Goal: Information Seeking & Learning: Learn about a topic

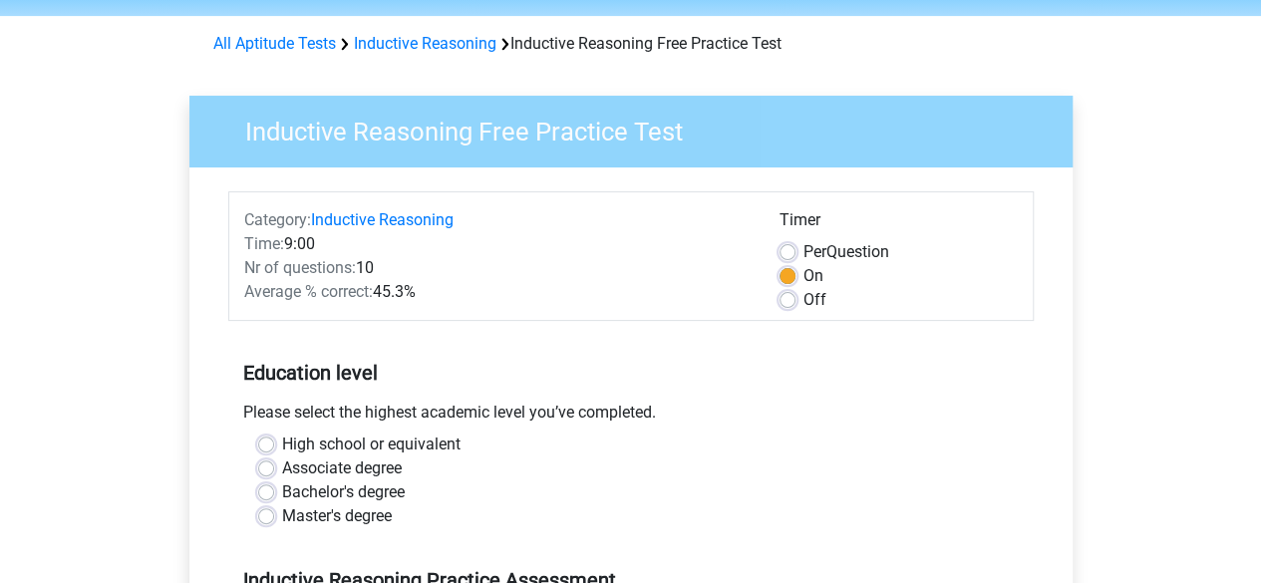
scroll to position [100, 0]
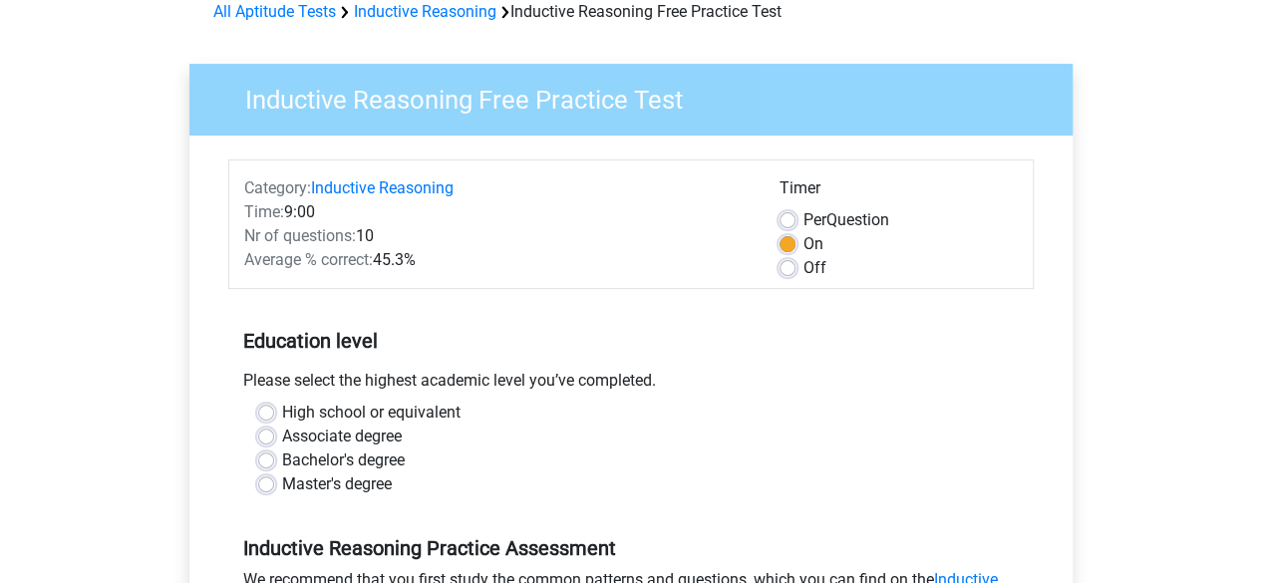
click at [381, 461] on label "Bachelor's degree" at bounding box center [343, 461] width 123 height 24
click at [274, 461] on input "Bachelor's degree" at bounding box center [266, 459] width 16 height 20
radio input "true"
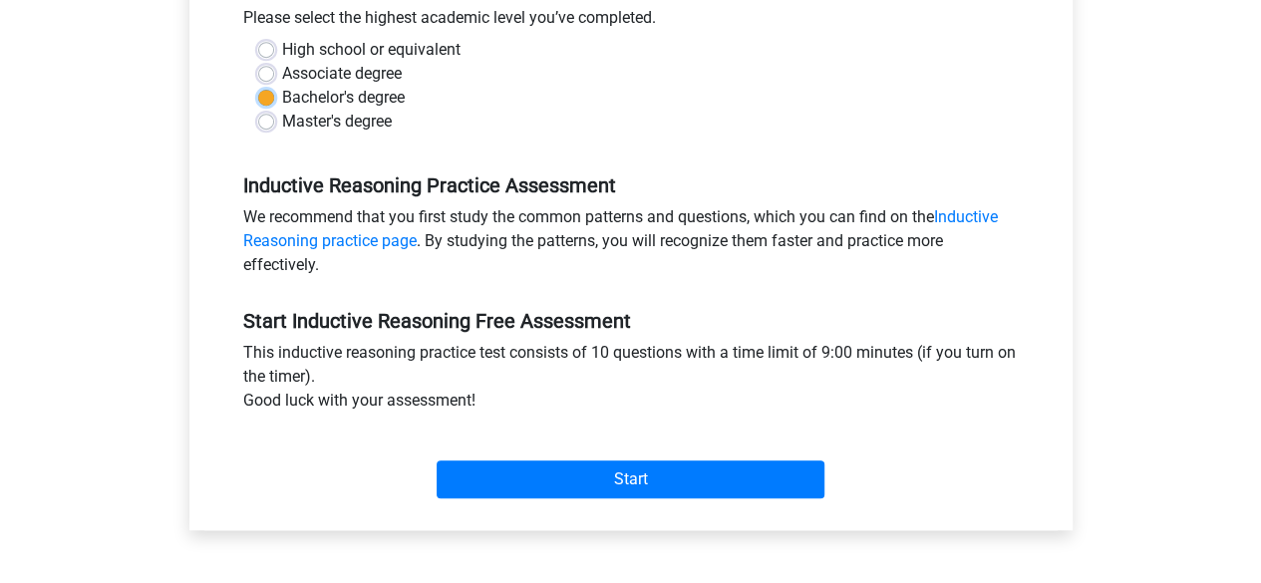
scroll to position [598, 0]
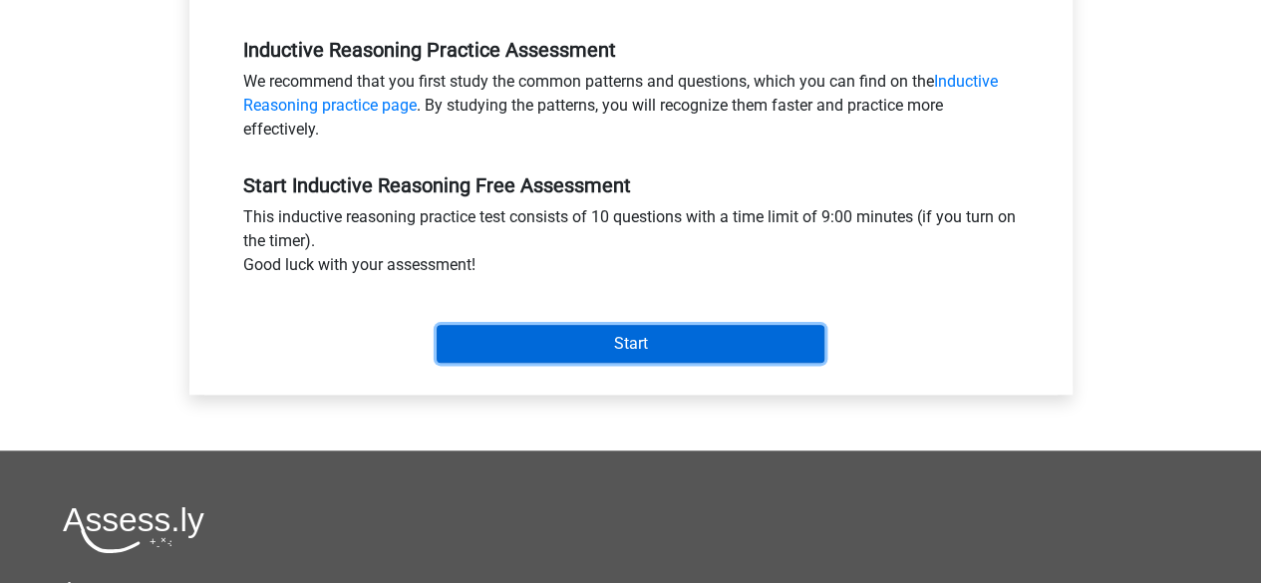
click at [706, 334] on input "Start" at bounding box center [631, 344] width 388 height 38
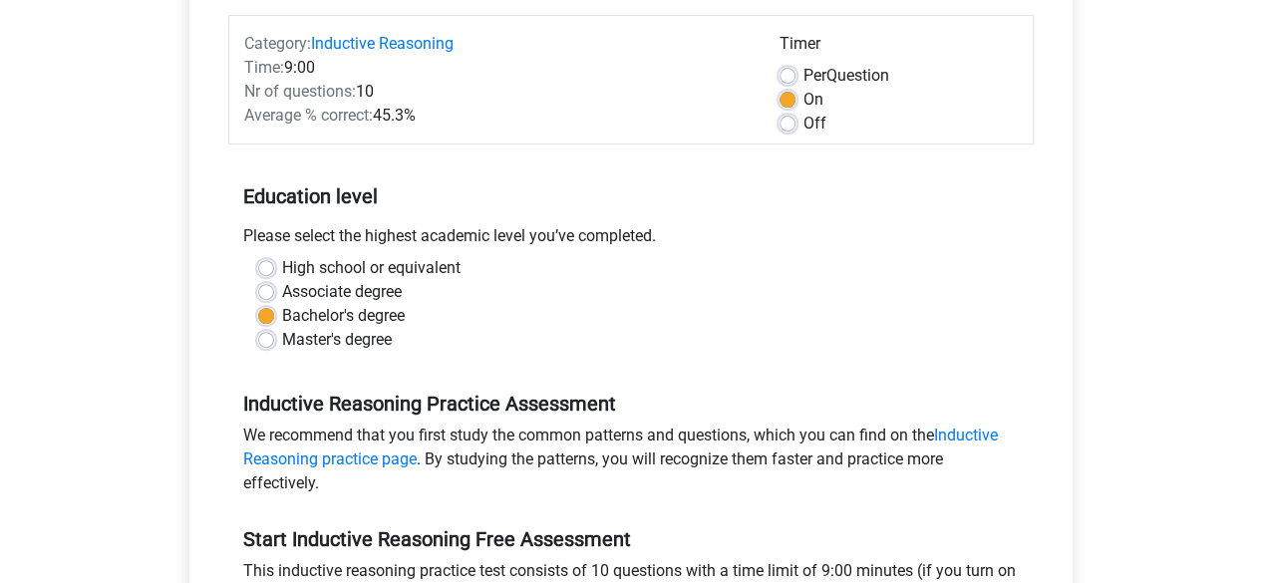
scroll to position [0, 0]
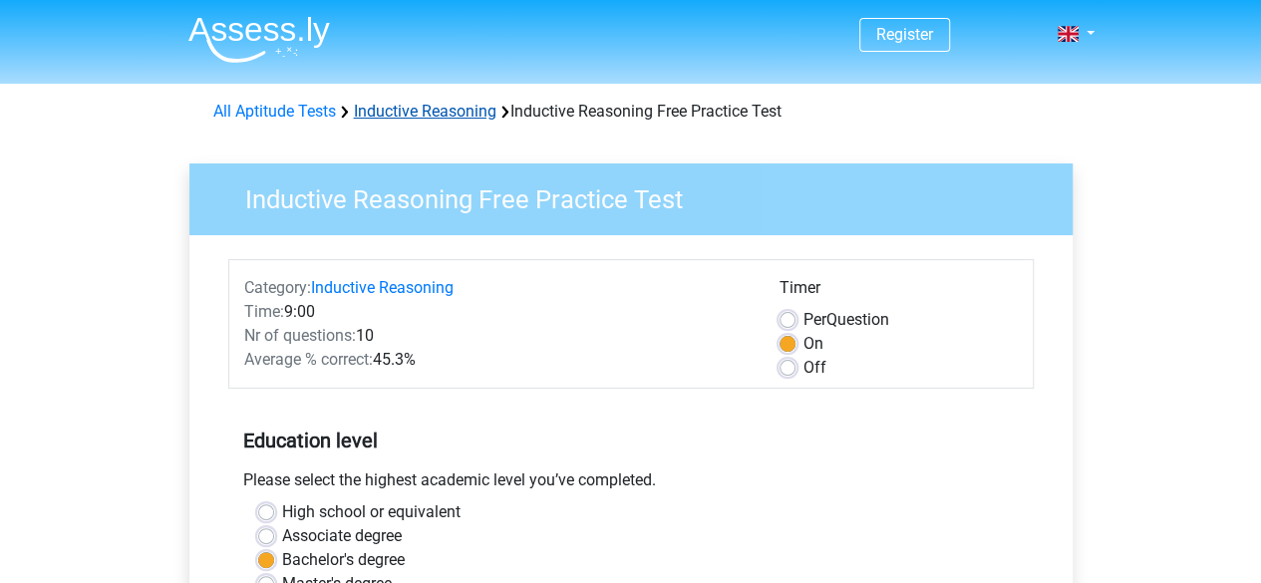
click at [398, 115] on link "Inductive Reasoning" at bounding box center [425, 111] width 143 height 19
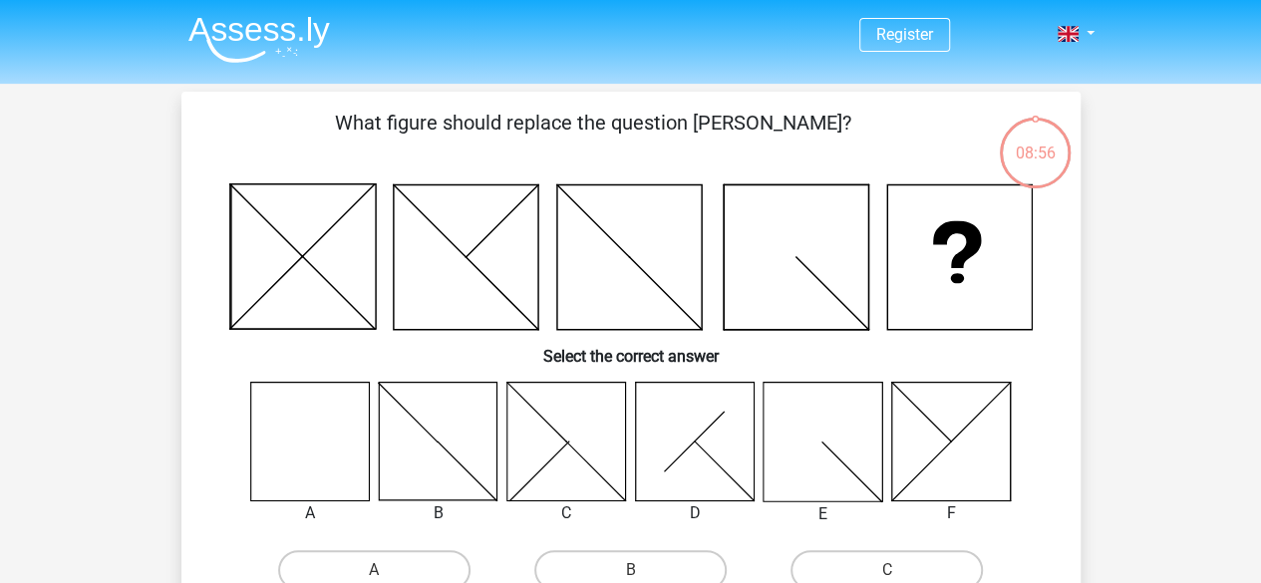
click at [338, 474] on icon at bounding box center [309, 441] width 119 height 119
click at [386, 572] on input "A" at bounding box center [380, 576] width 13 height 13
radio input "true"
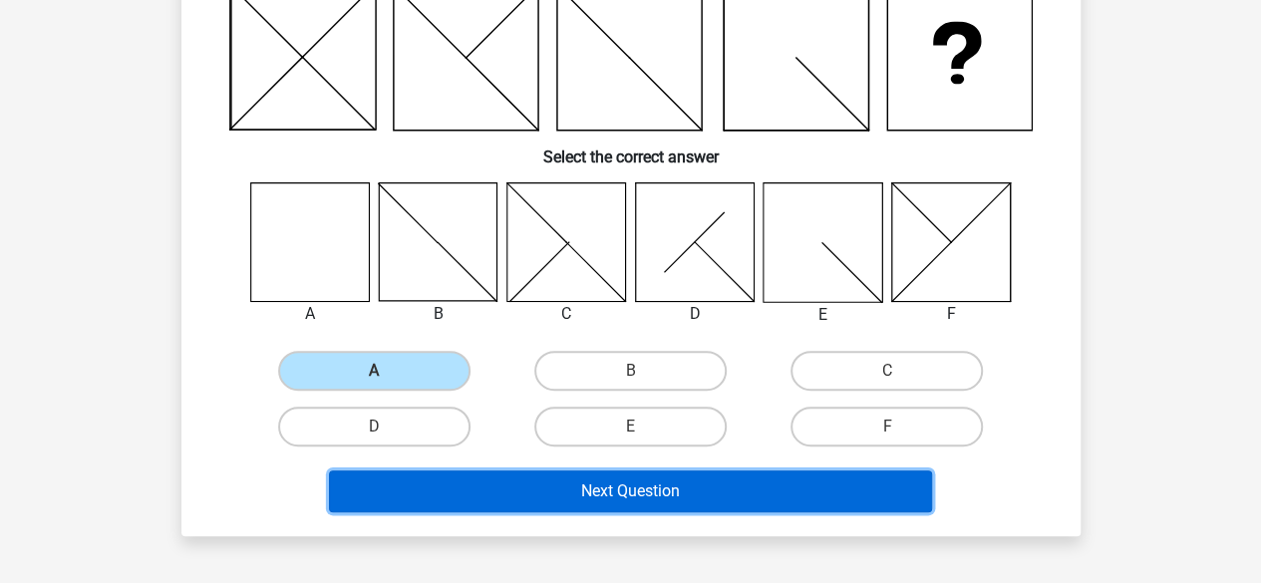
click at [703, 485] on button "Next Question" at bounding box center [630, 492] width 603 height 42
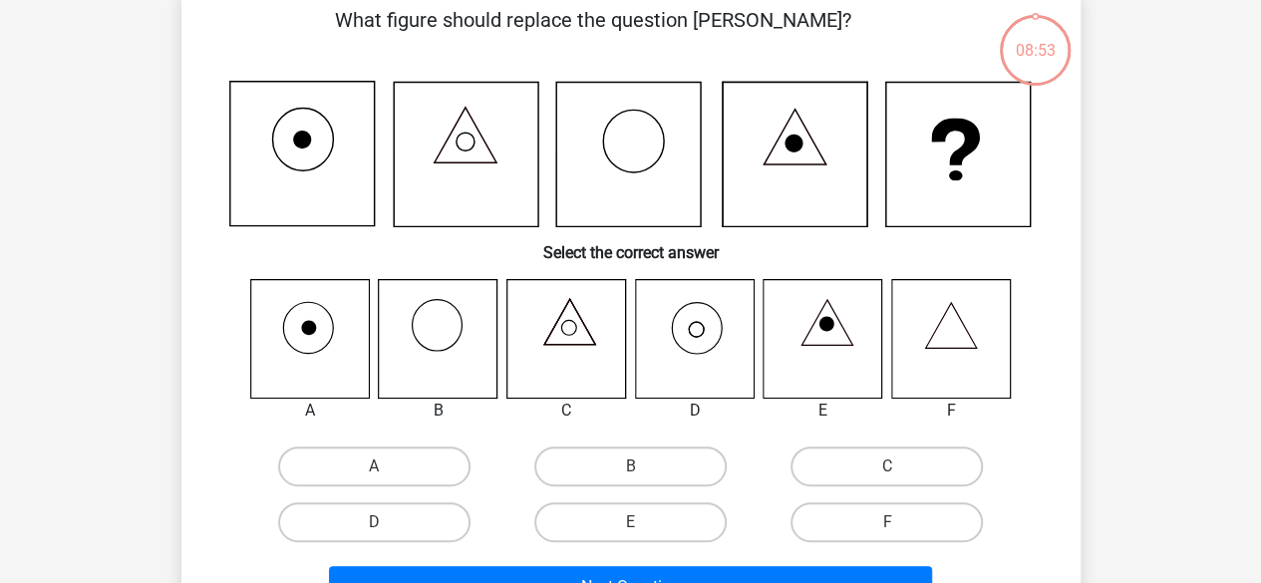
scroll to position [92, 0]
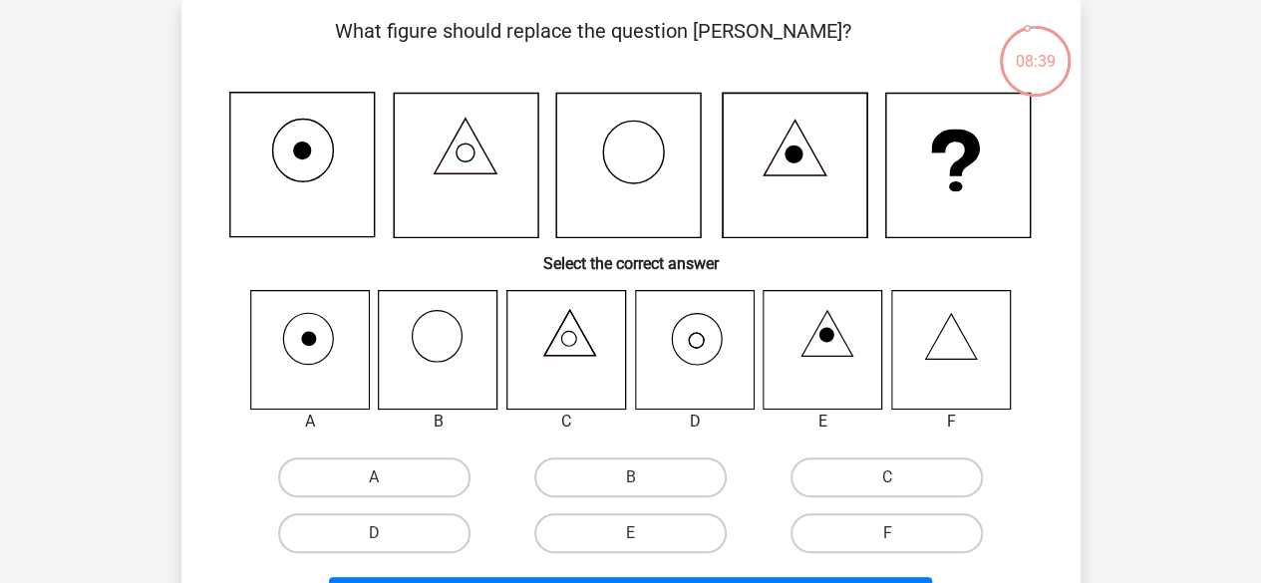
click at [724, 377] on icon at bounding box center [694, 349] width 119 height 119
click at [432, 532] on label "D" at bounding box center [374, 533] width 192 height 40
click at [387, 533] on input "D" at bounding box center [380, 539] width 13 height 13
radio input "true"
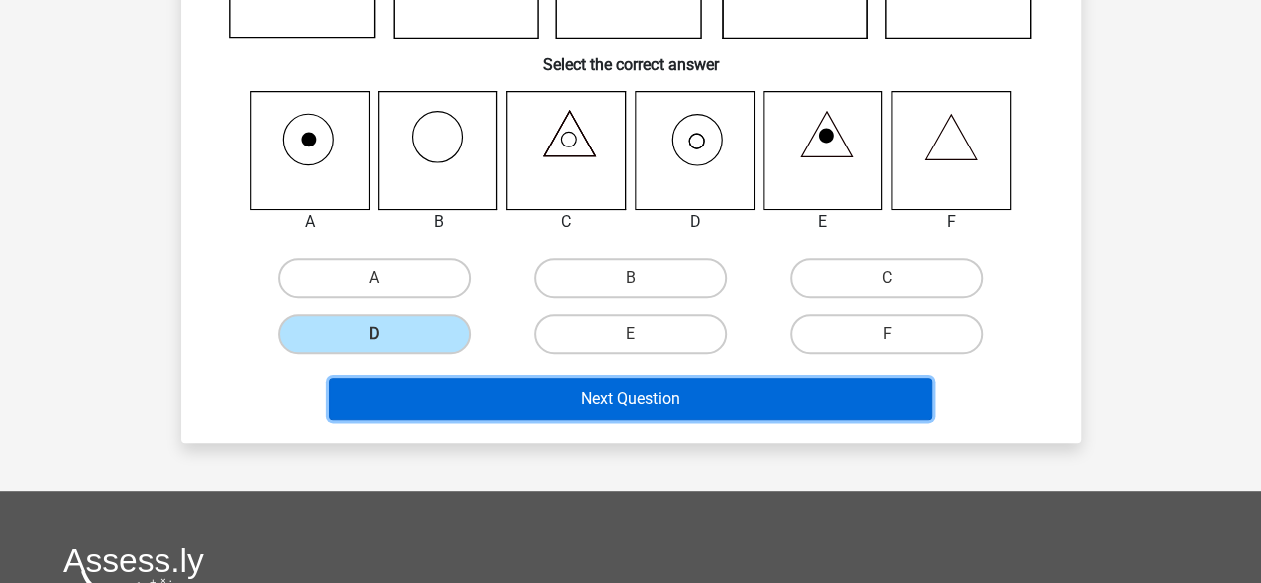
click at [710, 401] on button "Next Question" at bounding box center [630, 399] width 603 height 42
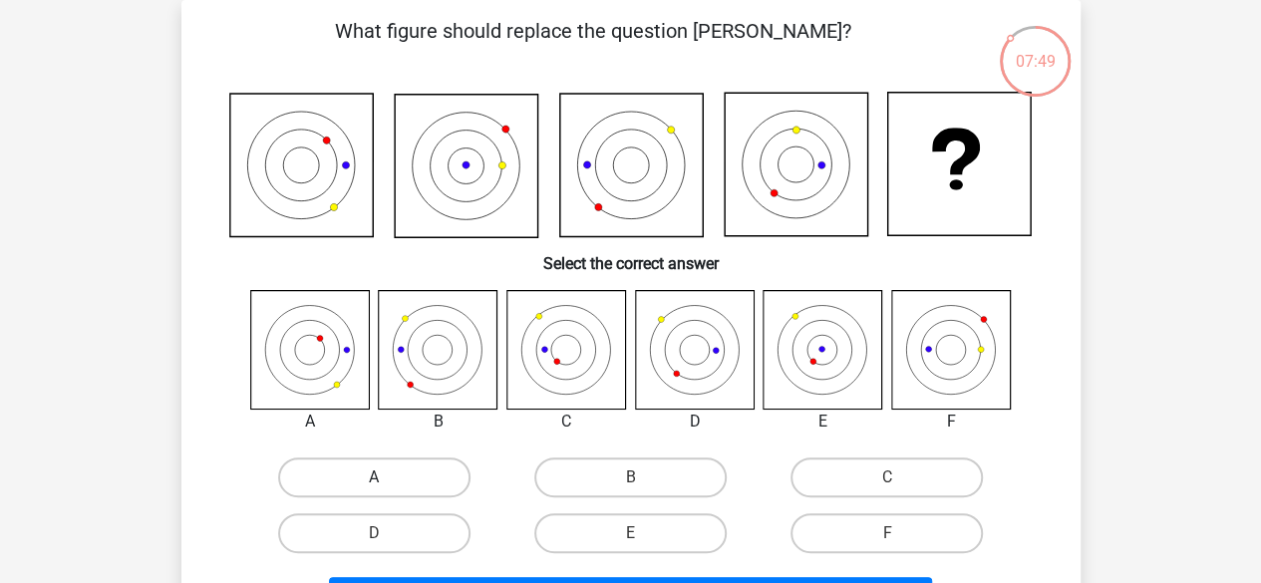
click at [411, 485] on label "A" at bounding box center [374, 478] width 192 height 40
click at [387, 485] on input "A" at bounding box center [380, 484] width 13 height 13
radio input "true"
click at [896, 531] on label "F" at bounding box center [887, 533] width 192 height 40
click at [896, 533] on input "F" at bounding box center [893, 539] width 13 height 13
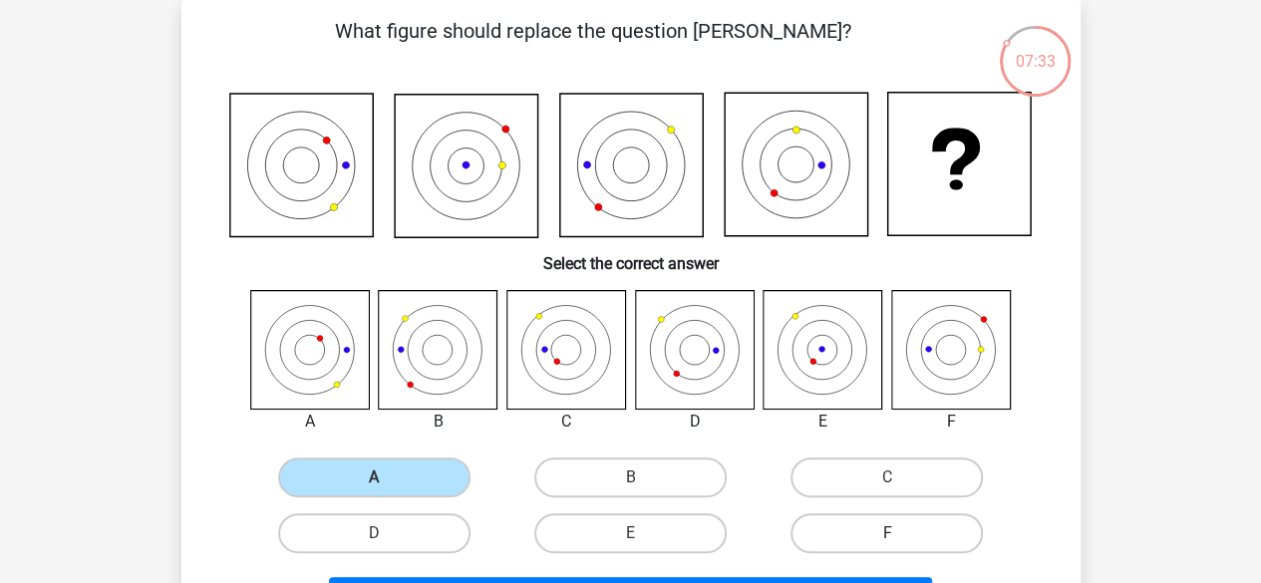
radio input "true"
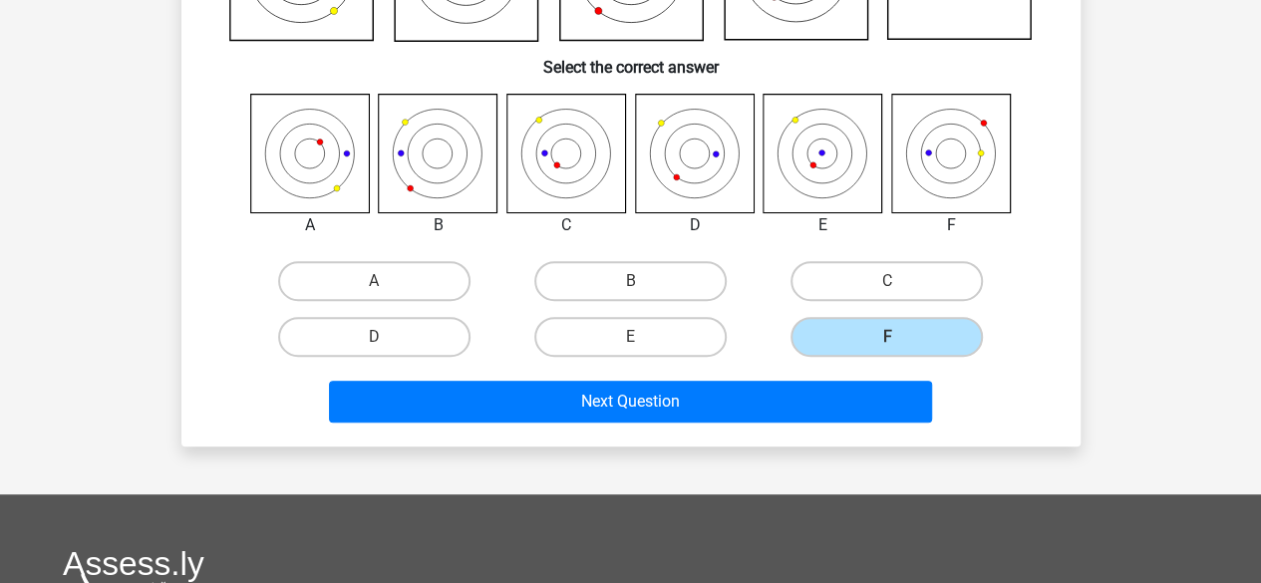
scroll to position [291, 0]
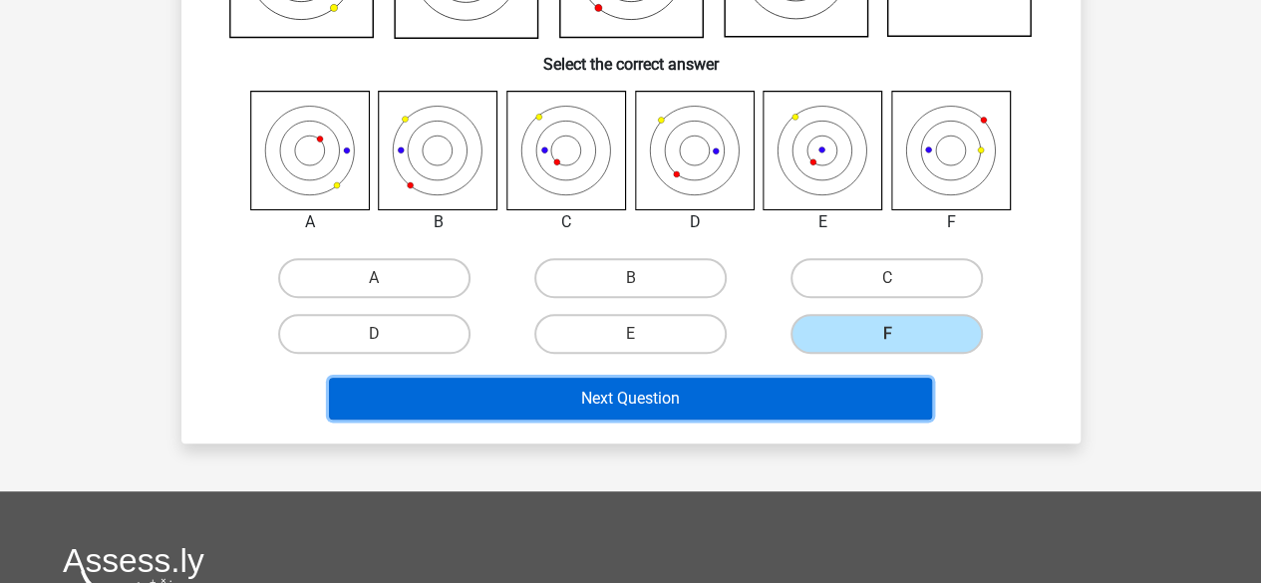
click at [747, 398] on button "Next Question" at bounding box center [630, 399] width 603 height 42
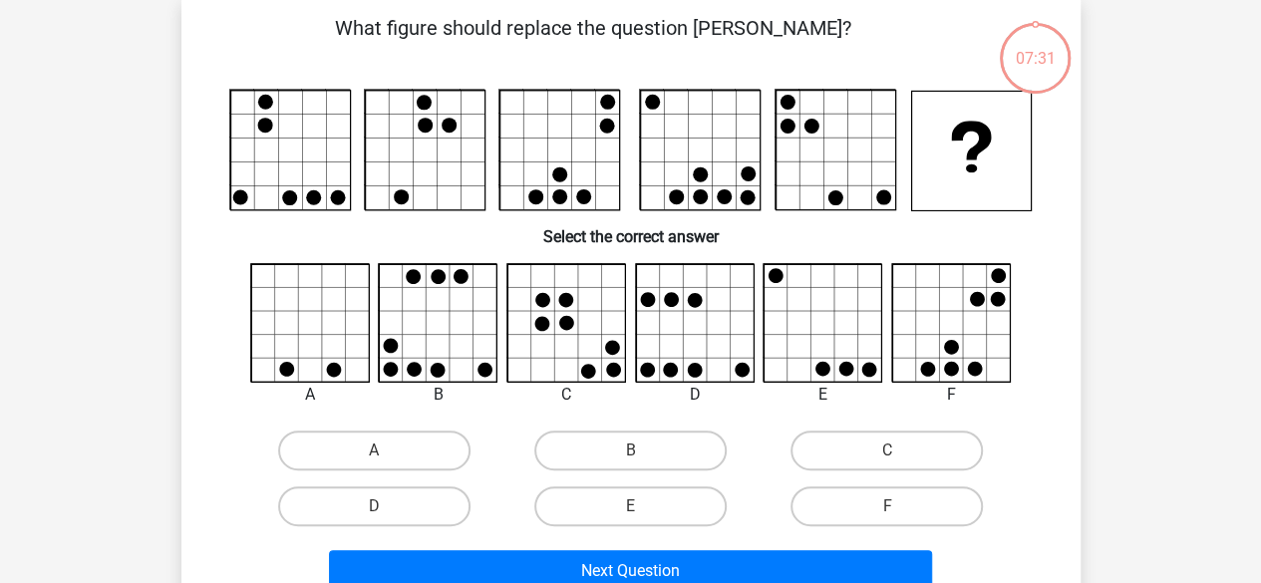
scroll to position [92, 0]
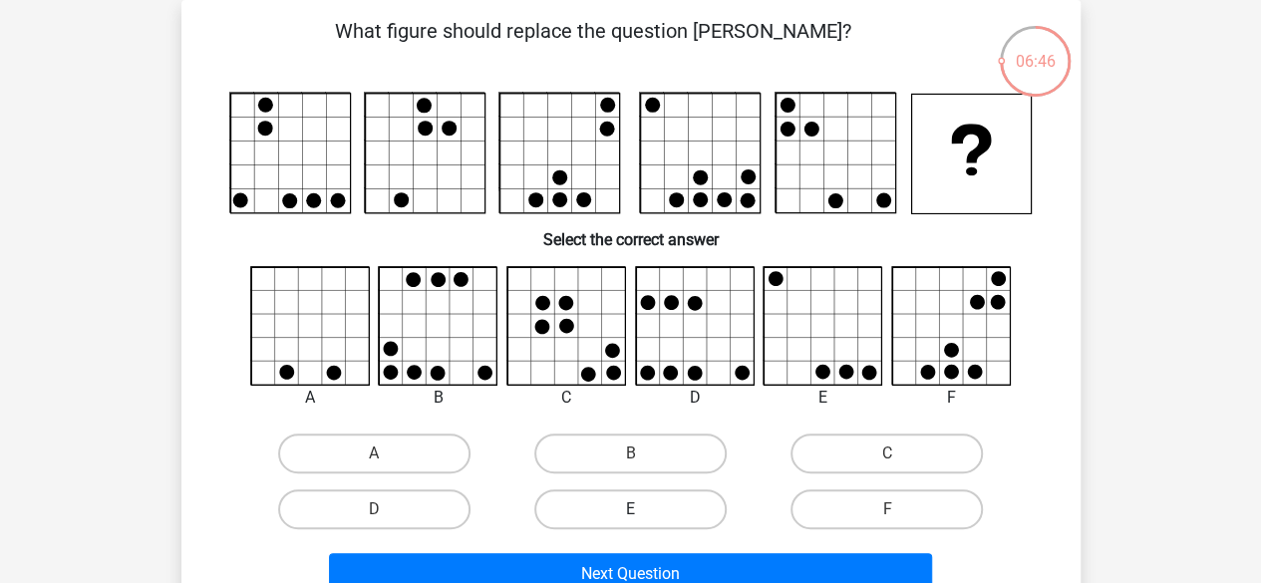
click at [598, 514] on label "E" at bounding box center [630, 509] width 192 height 40
click at [630, 514] on input "E" at bounding box center [636, 515] width 13 height 13
radio input "true"
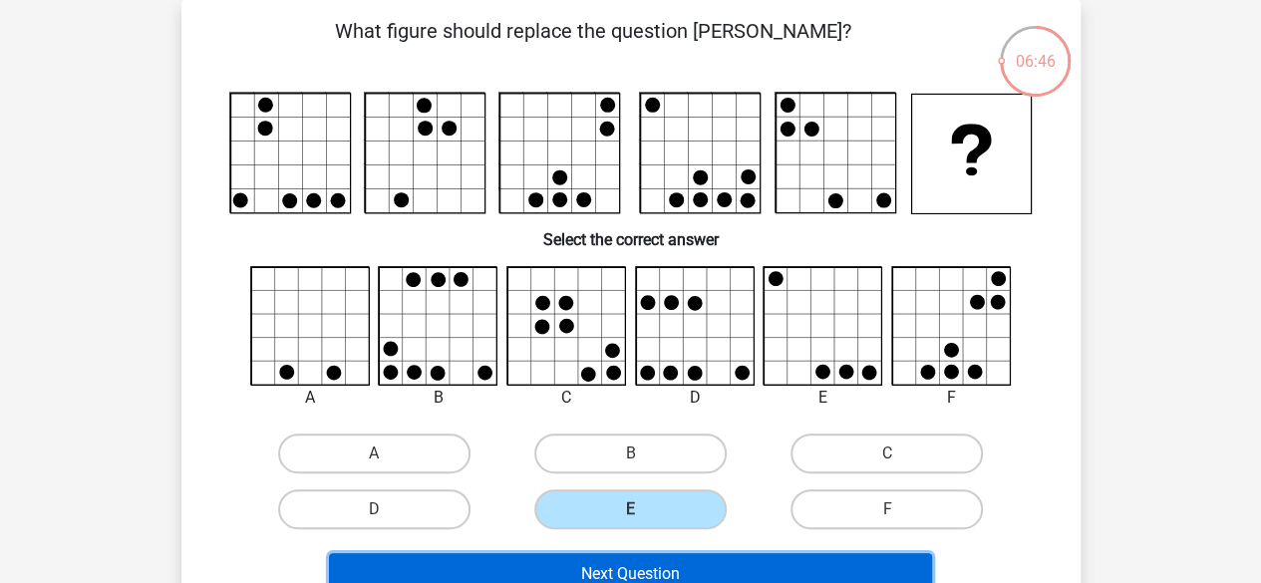
click at [664, 565] on button "Next Question" at bounding box center [630, 574] width 603 height 42
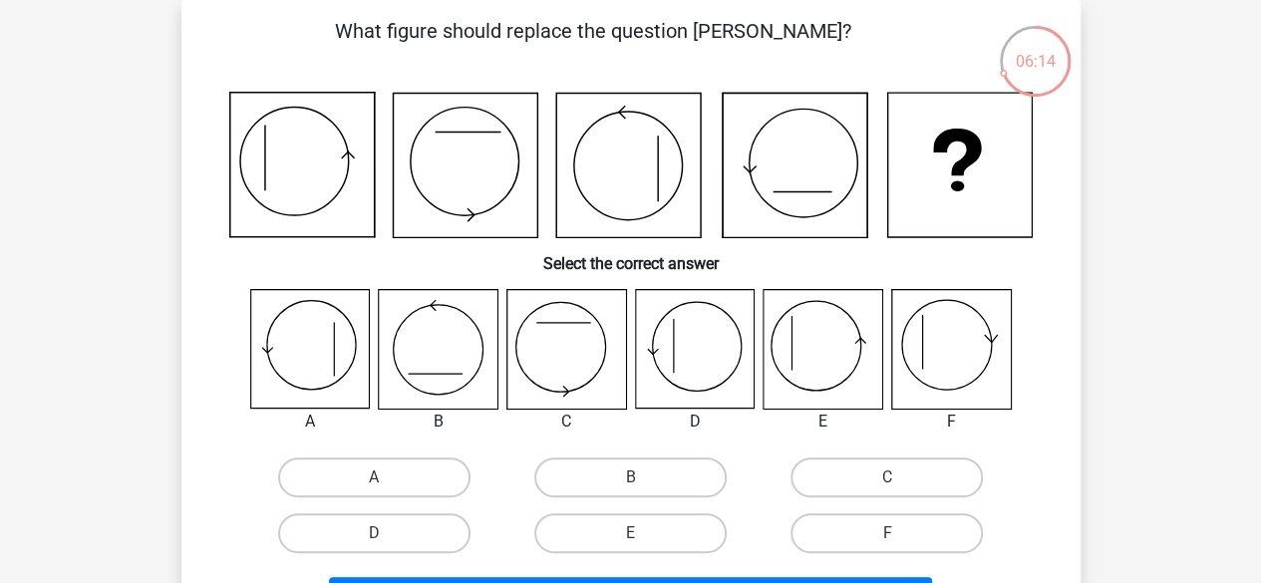
click at [929, 368] on icon at bounding box center [950, 349] width 119 height 119
click at [928, 541] on label "F" at bounding box center [887, 533] width 192 height 40
click at [900, 541] on input "F" at bounding box center [893, 539] width 13 height 13
radio input "true"
click at [373, 480] on label "A" at bounding box center [374, 478] width 192 height 40
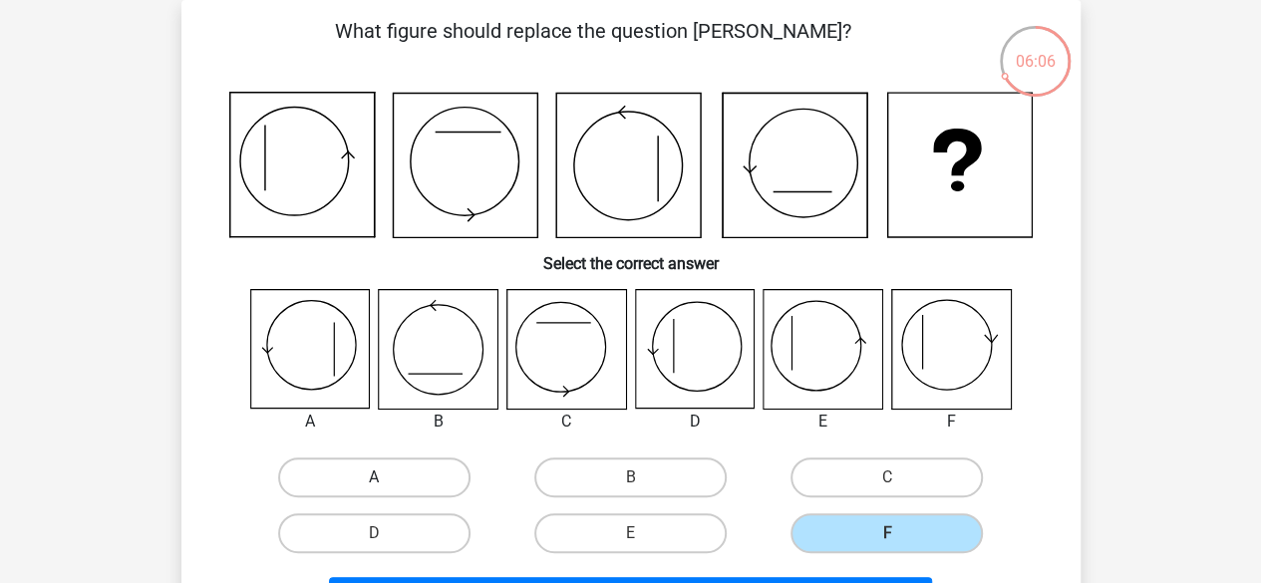
click at [374, 480] on input "A" at bounding box center [380, 484] width 13 height 13
radio input "true"
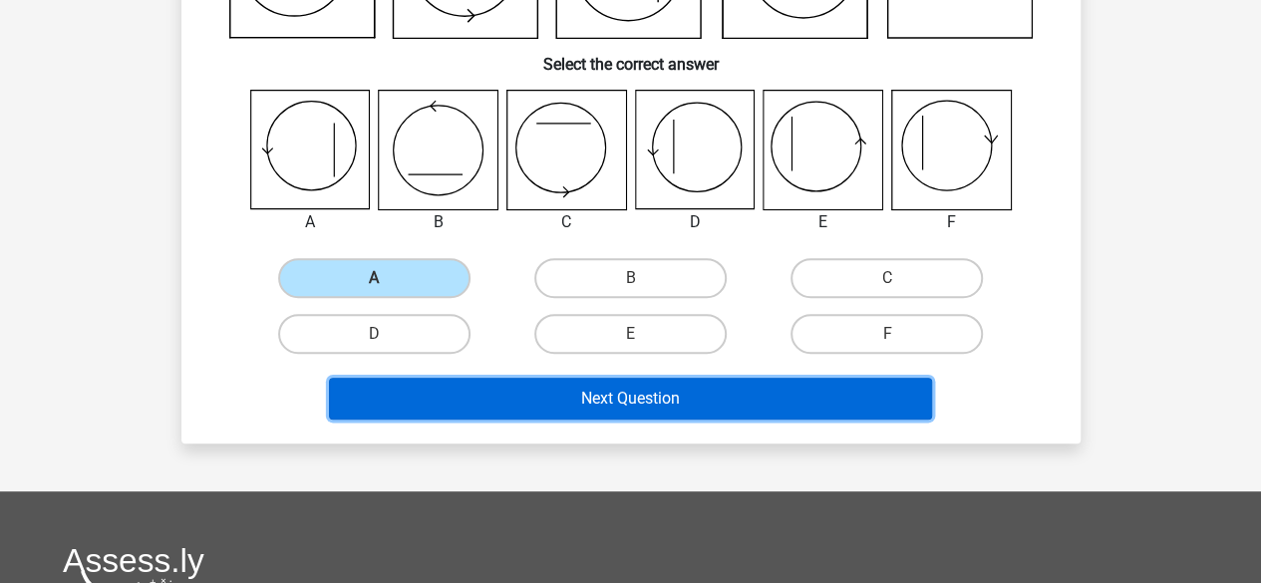
click at [612, 414] on button "Next Question" at bounding box center [630, 399] width 603 height 42
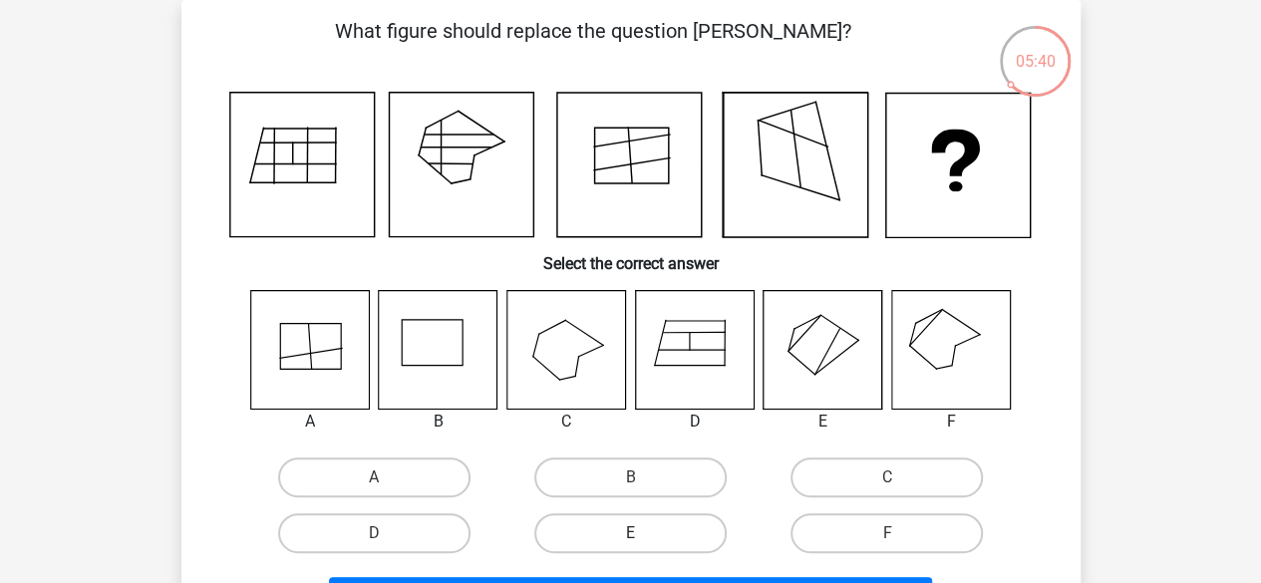
click at [665, 531] on label "E" at bounding box center [630, 533] width 192 height 40
click at [643, 533] on input "E" at bounding box center [636, 539] width 13 height 13
radio input "true"
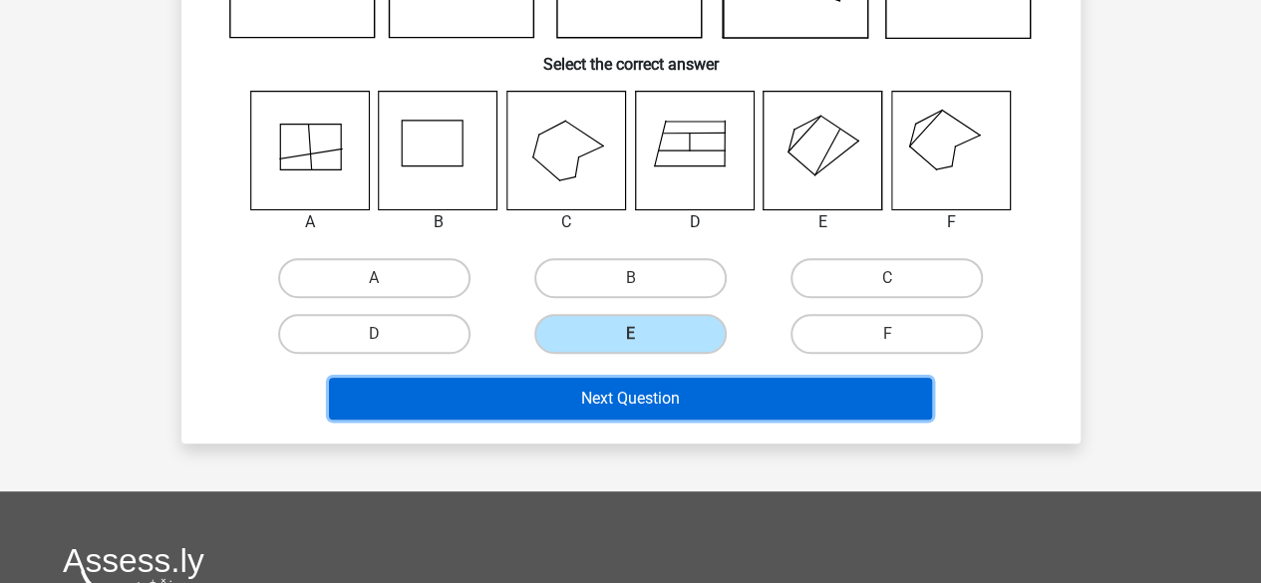
click at [712, 399] on button "Next Question" at bounding box center [630, 399] width 603 height 42
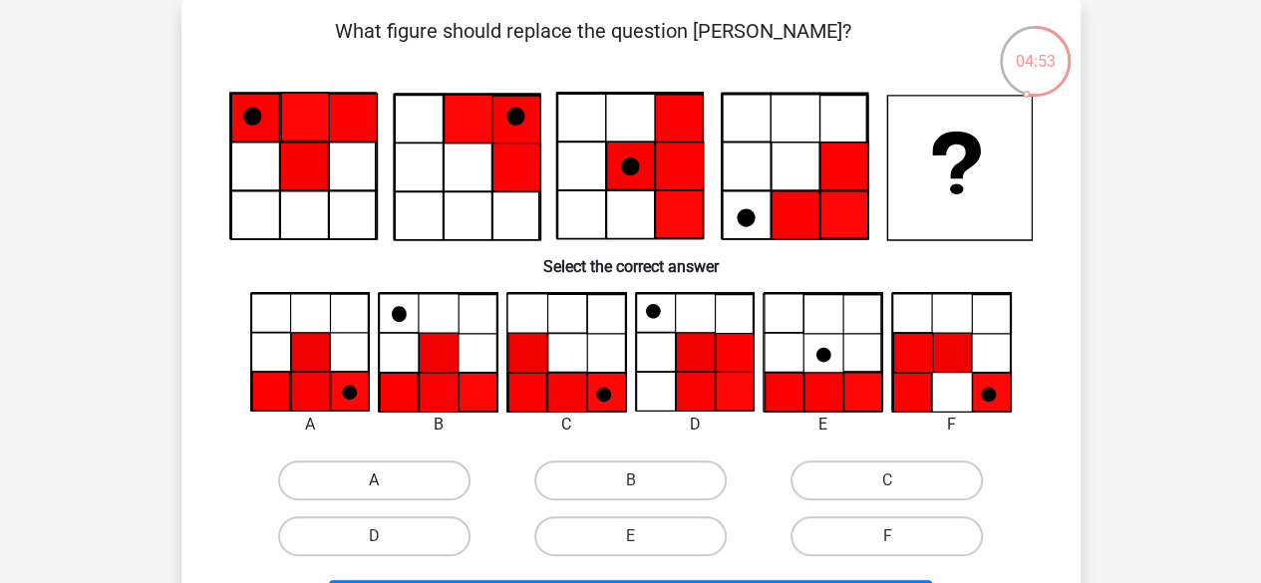
click at [353, 472] on label "A" at bounding box center [374, 481] width 192 height 40
click at [374, 481] on input "A" at bounding box center [380, 487] width 13 height 13
radio input "true"
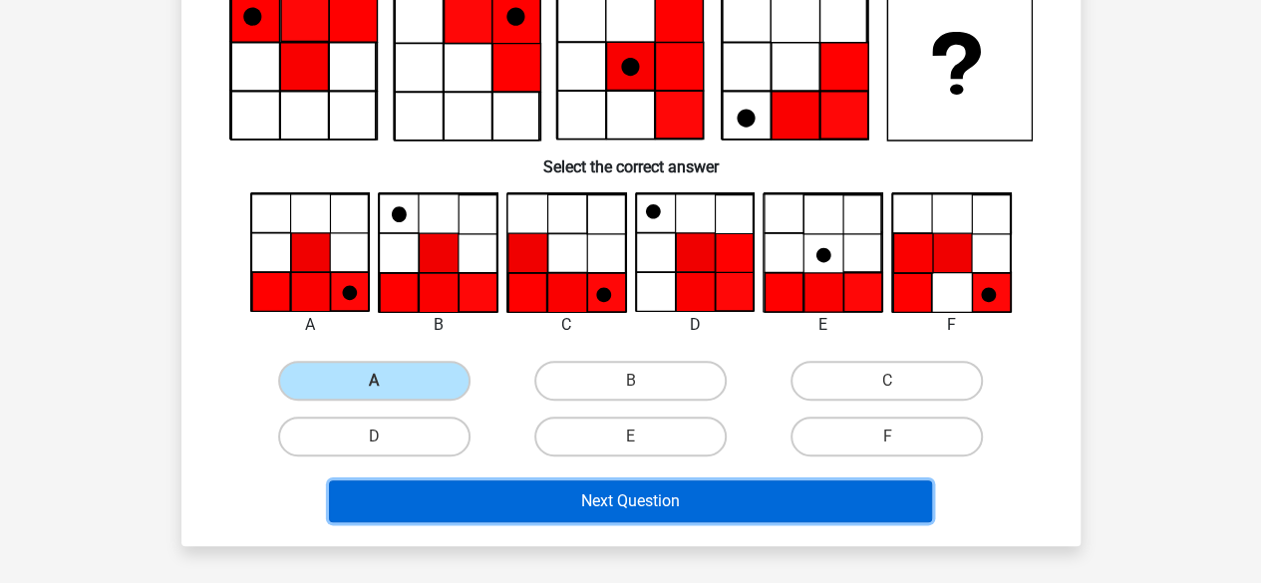
click at [704, 505] on button "Next Question" at bounding box center [630, 502] width 603 height 42
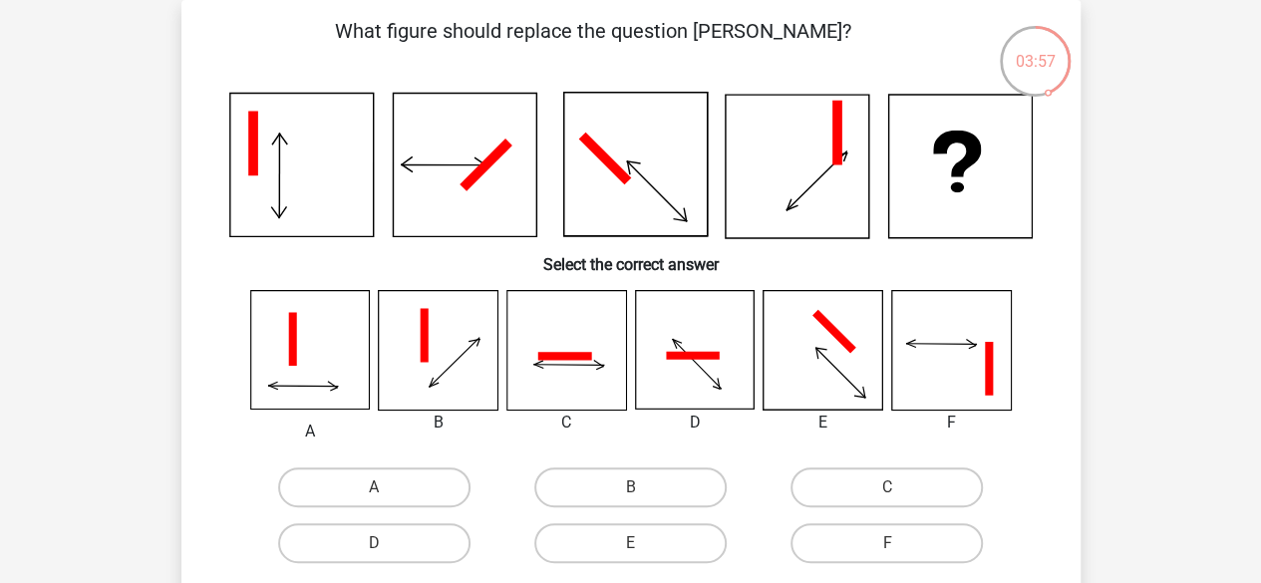
click at [634, 551] on input "E" at bounding box center [636, 549] width 13 height 13
radio input "true"
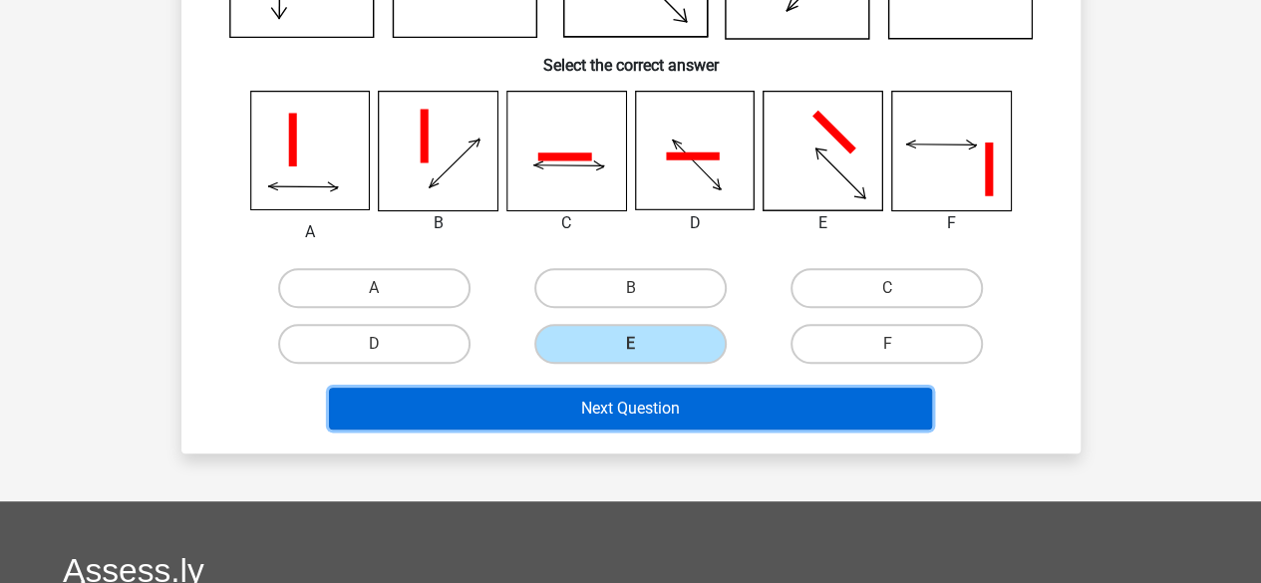
click at [676, 414] on button "Next Question" at bounding box center [630, 409] width 603 height 42
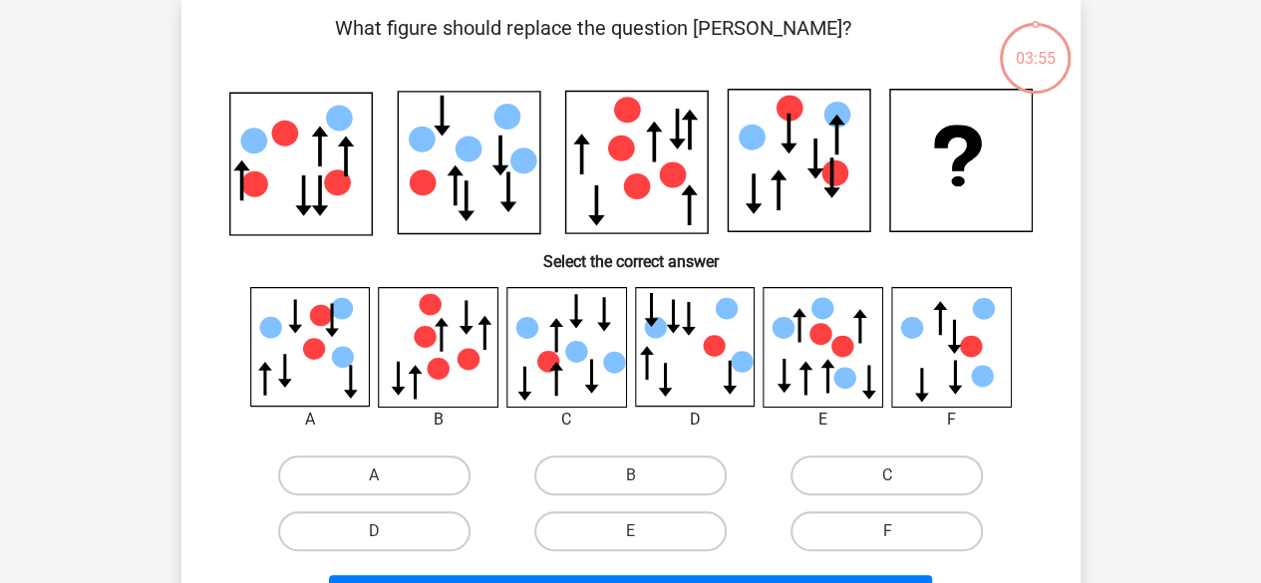
scroll to position [92, 0]
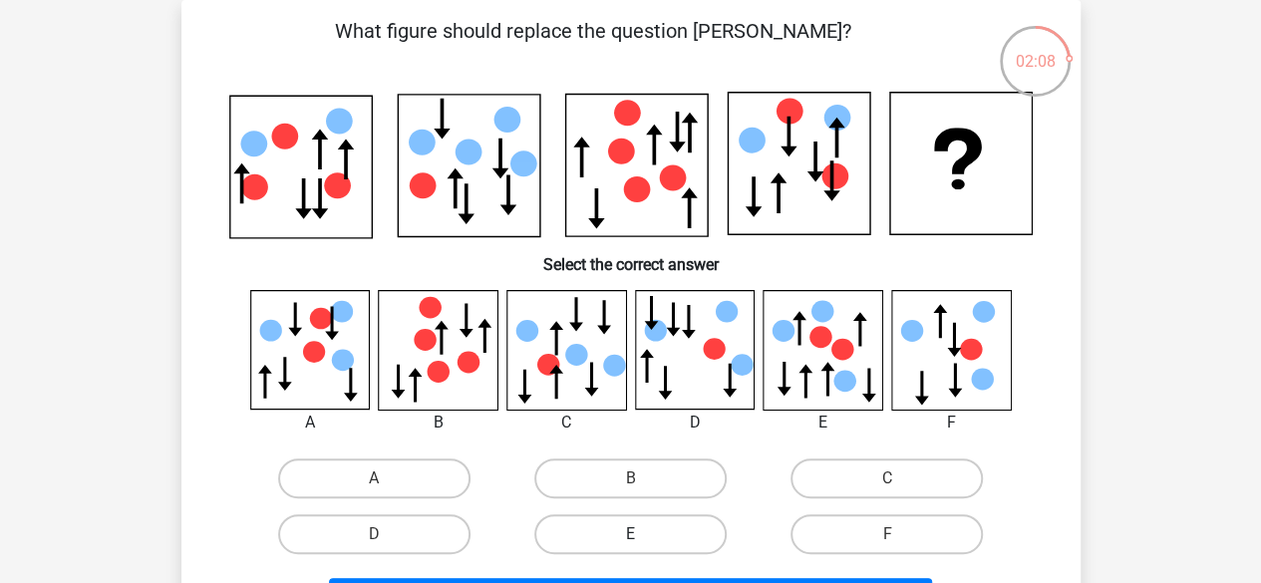
click at [699, 537] on label "E" at bounding box center [630, 534] width 192 height 40
click at [643, 537] on input "E" at bounding box center [636, 540] width 13 height 13
radio input "true"
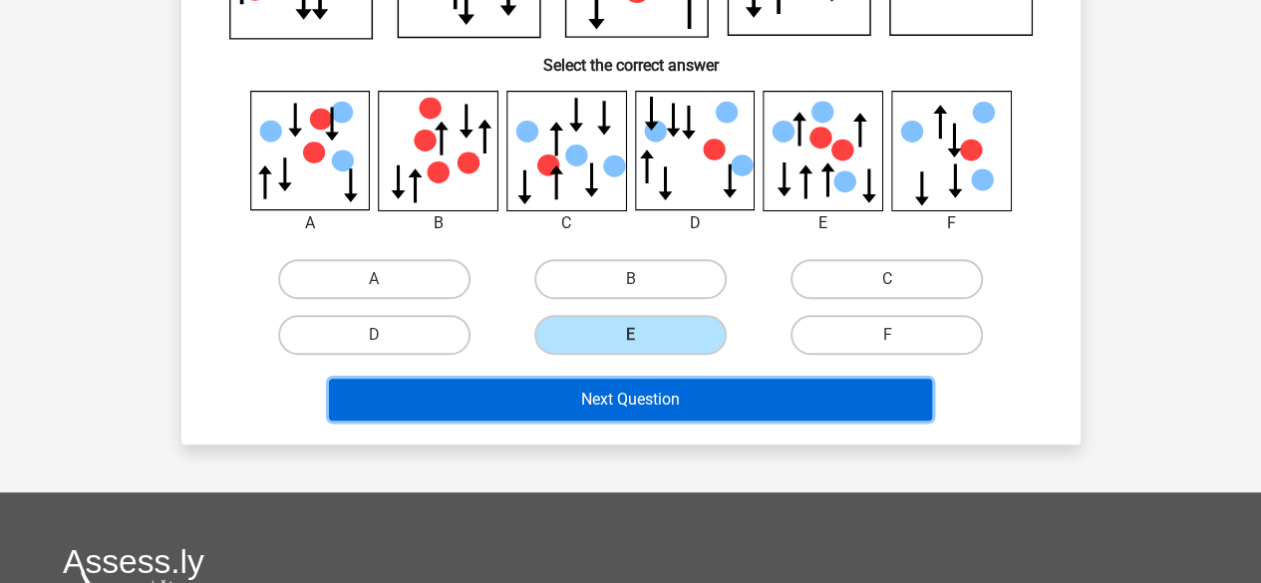
click at [732, 413] on button "Next Question" at bounding box center [630, 400] width 603 height 42
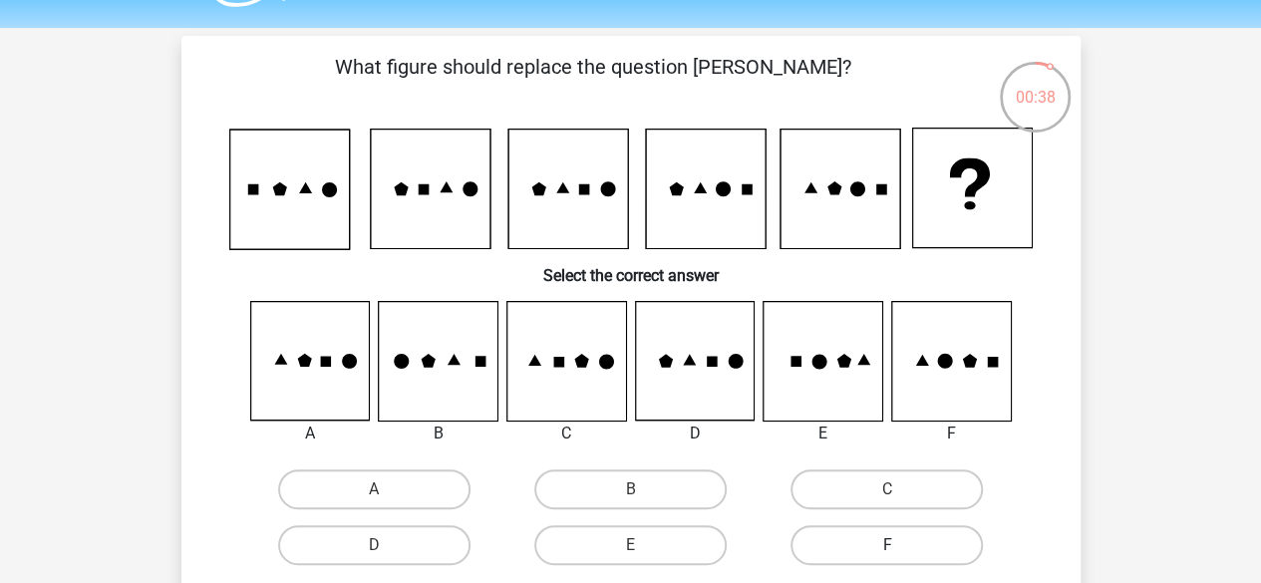
scroll to position [100, 0]
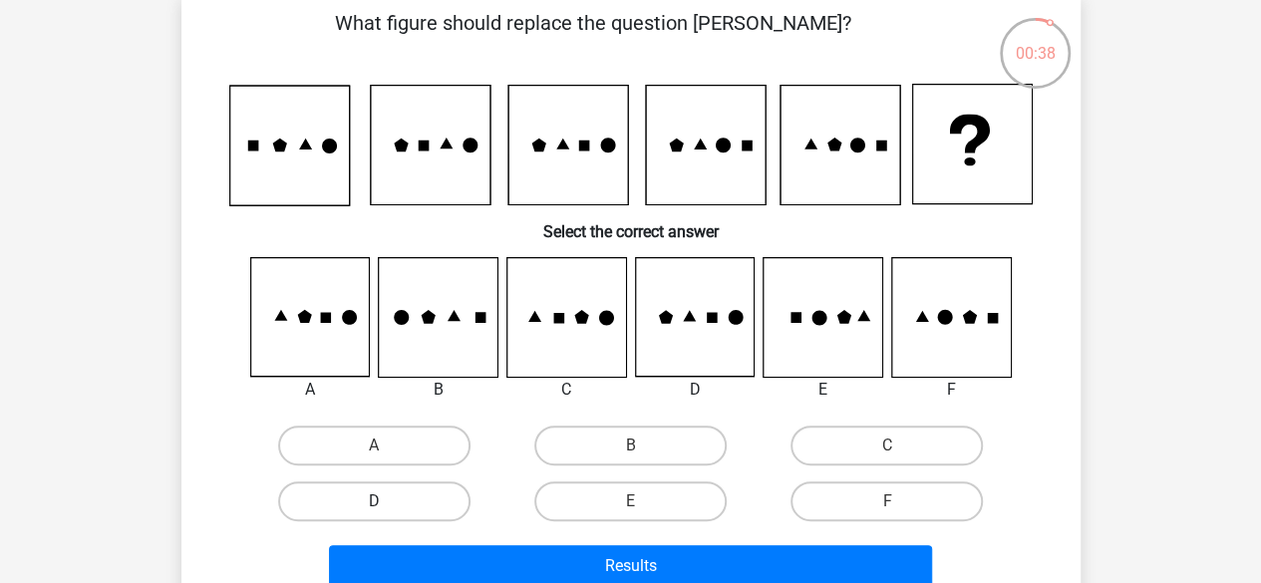
click at [450, 507] on label "D" at bounding box center [374, 502] width 192 height 40
click at [387, 507] on input "D" at bounding box center [380, 507] width 13 height 13
radio input "true"
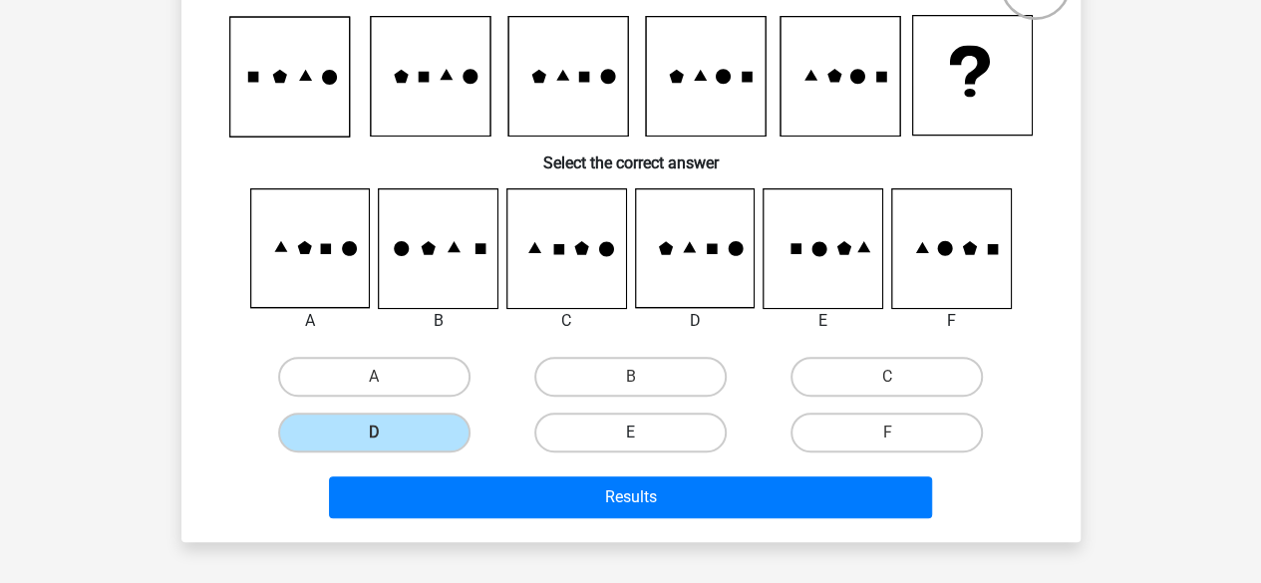
scroll to position [199, 0]
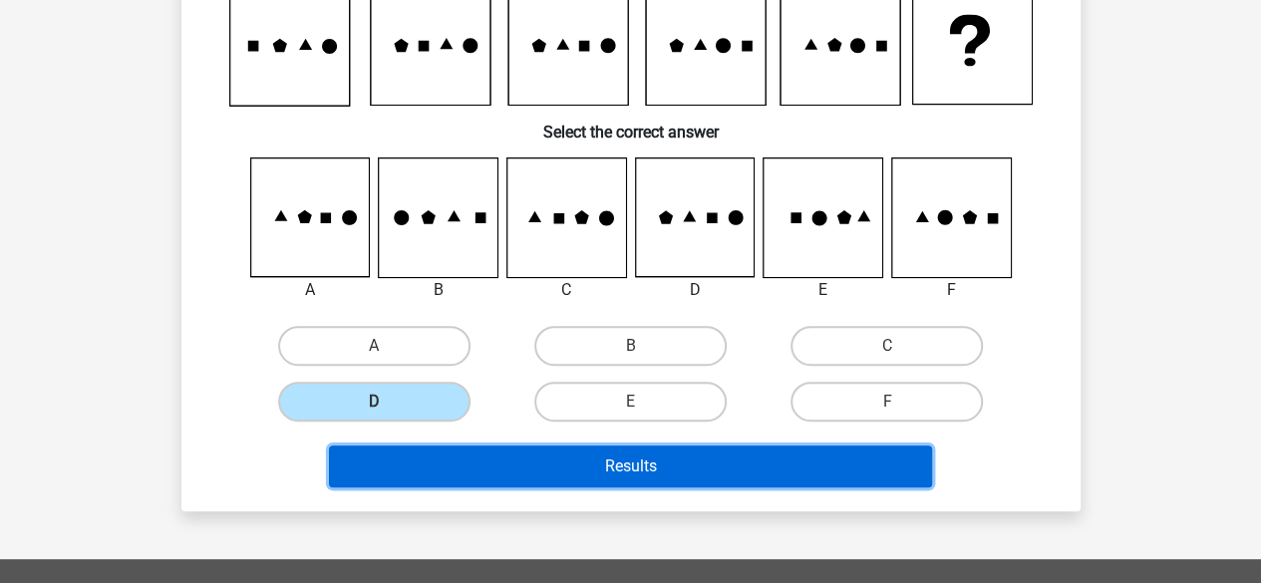
click at [600, 465] on button "Results" at bounding box center [630, 467] width 603 height 42
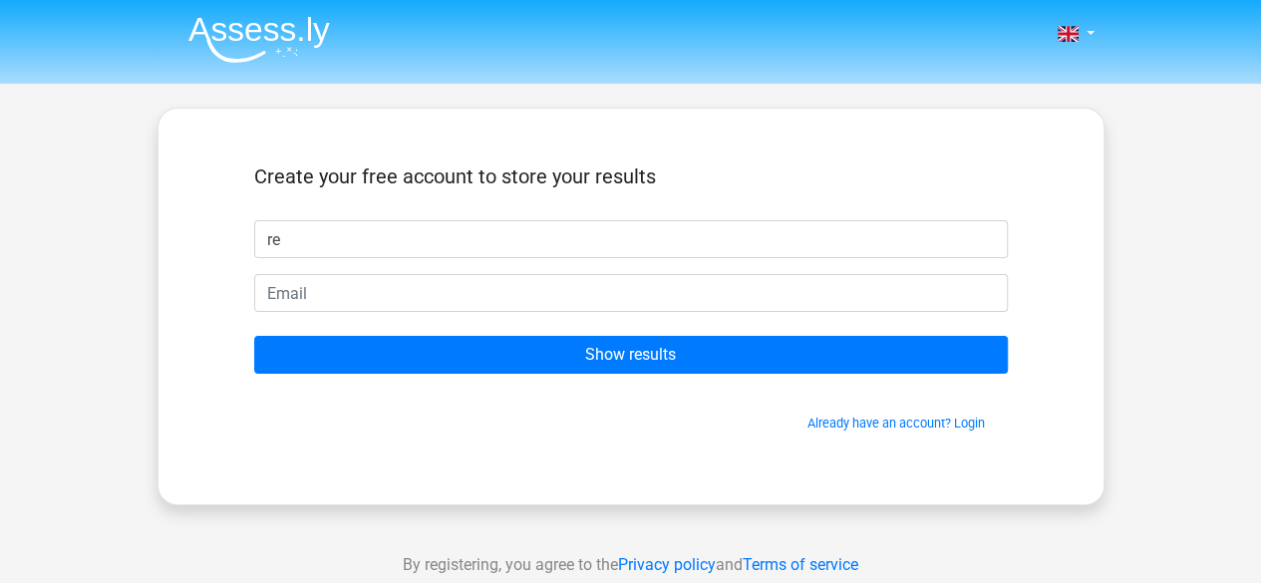
type input "Renate"
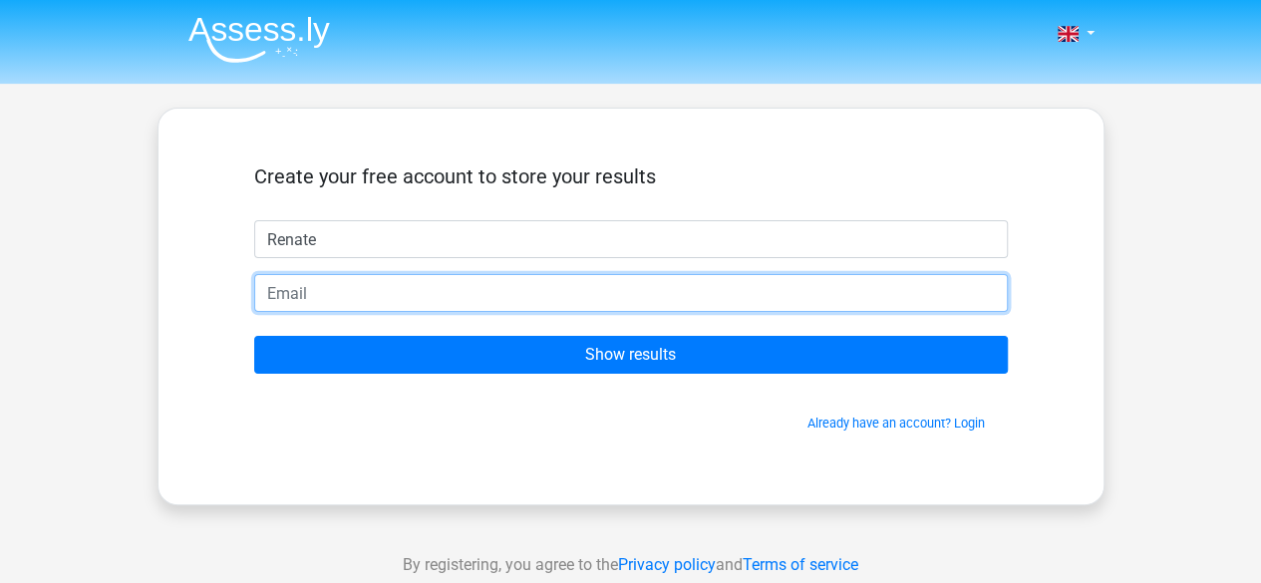
click at [523, 288] on input "email" at bounding box center [631, 293] width 754 height 38
type input "renatemonica80@gmail.com"
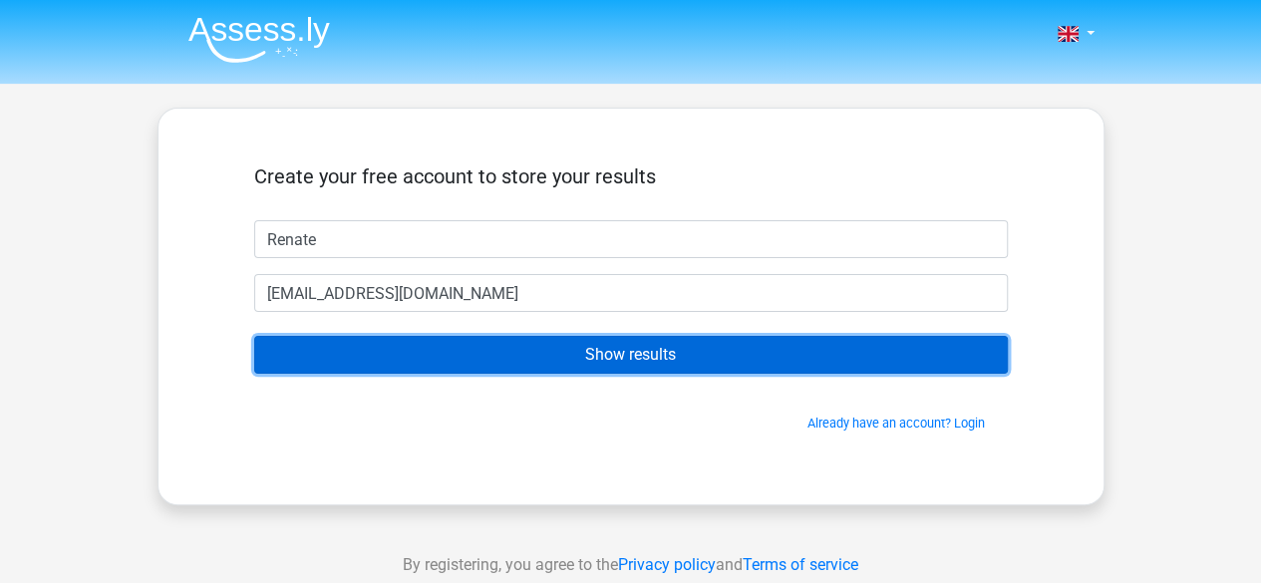
click at [580, 353] on input "Show results" at bounding box center [631, 355] width 754 height 38
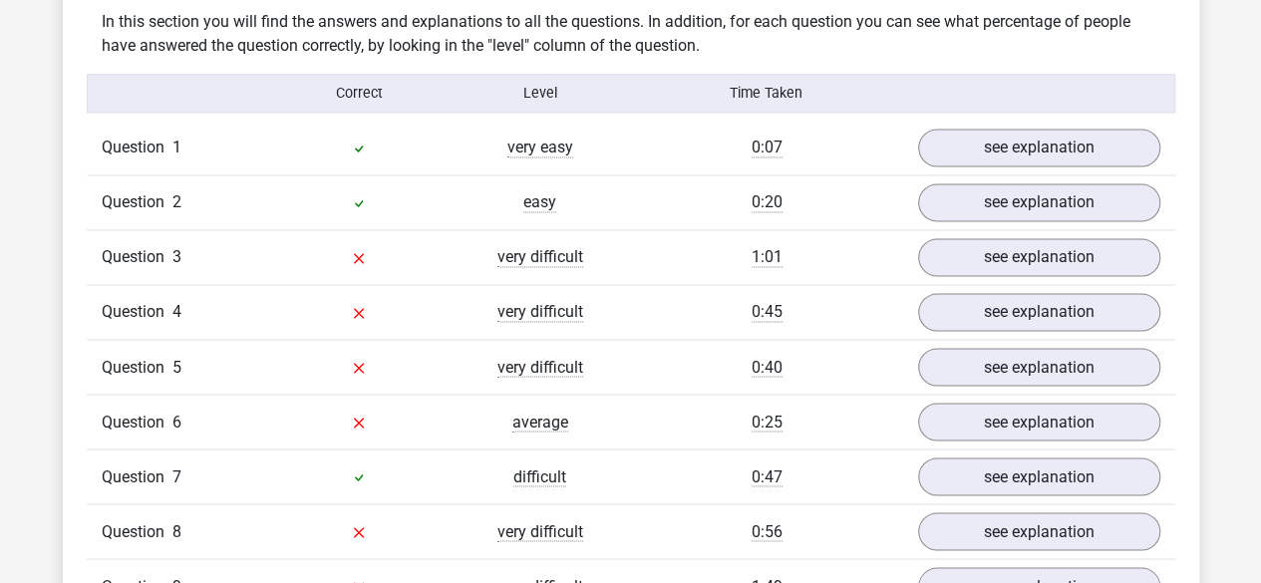
scroll to position [1595, 0]
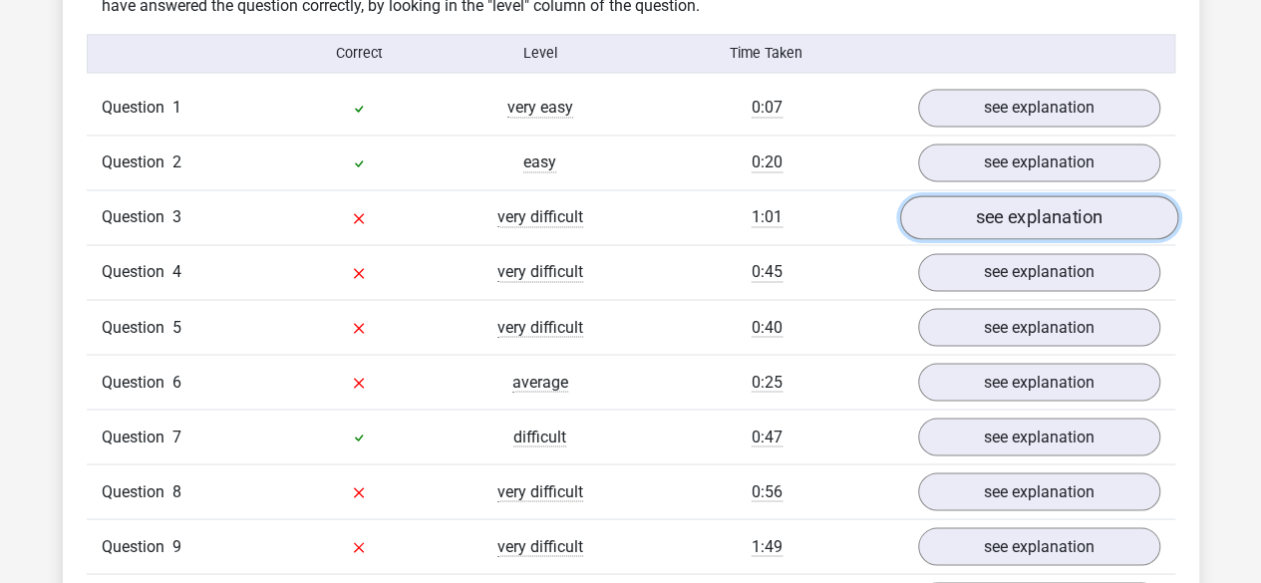
click at [1035, 220] on link "see explanation" at bounding box center [1038, 218] width 278 height 44
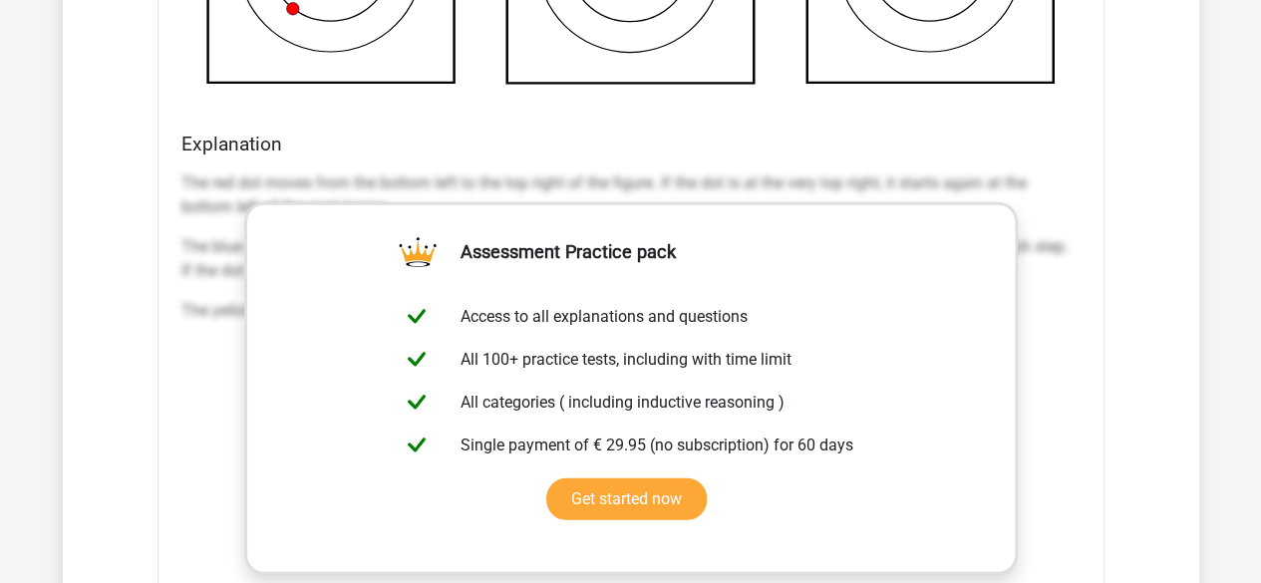
scroll to position [3091, 0]
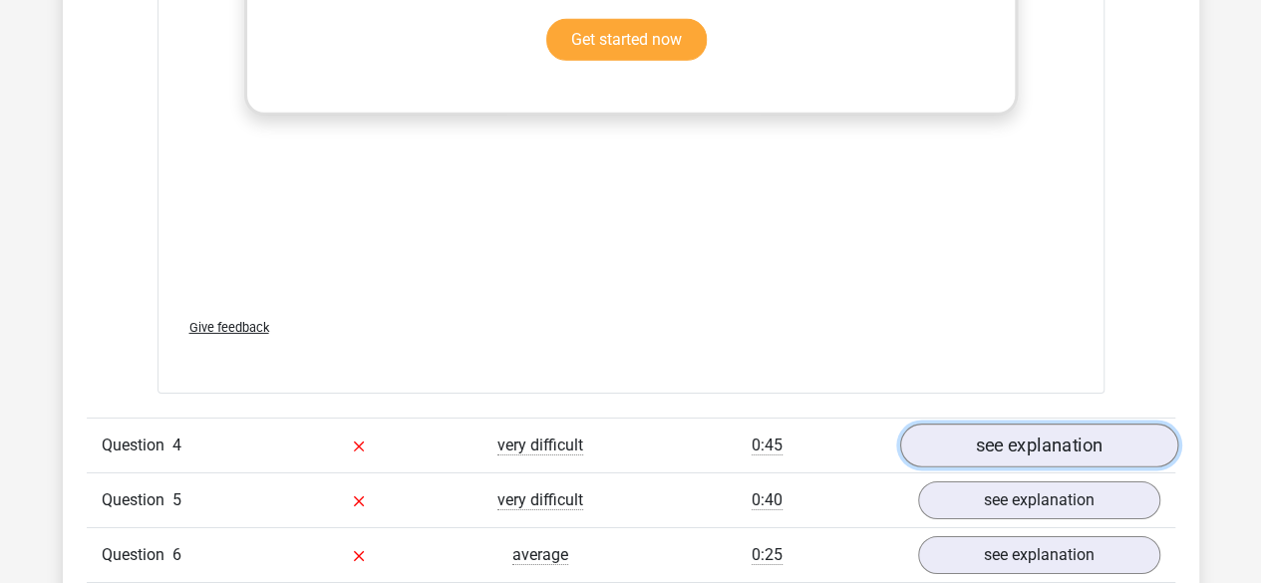
click at [1038, 442] on link "see explanation" at bounding box center [1038, 447] width 278 height 44
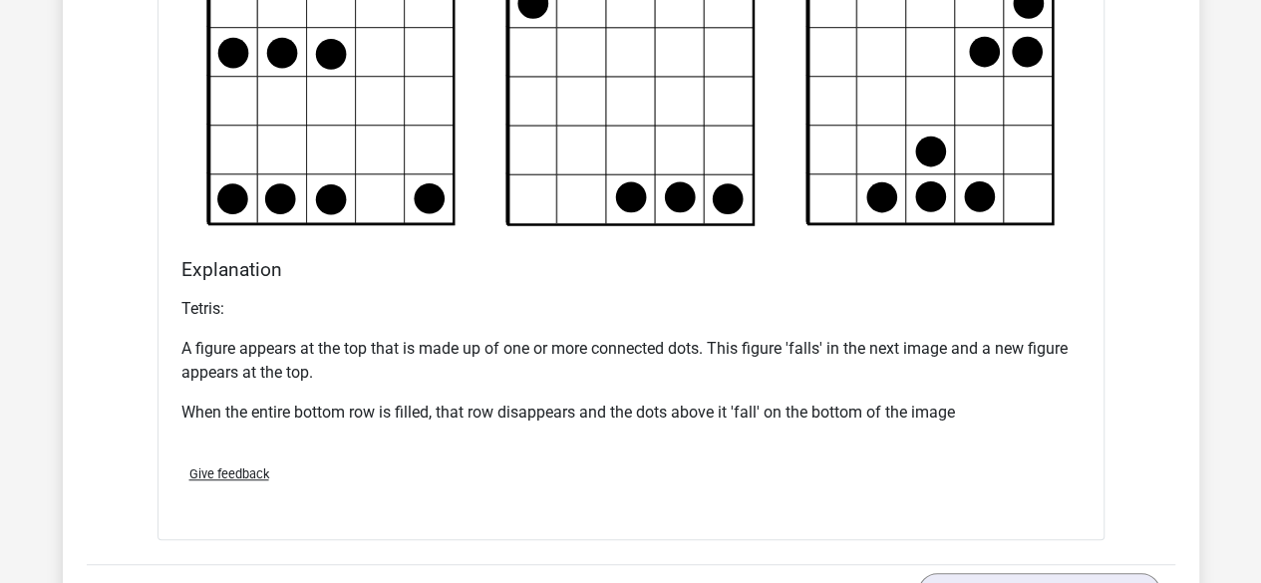
scroll to position [4686, 0]
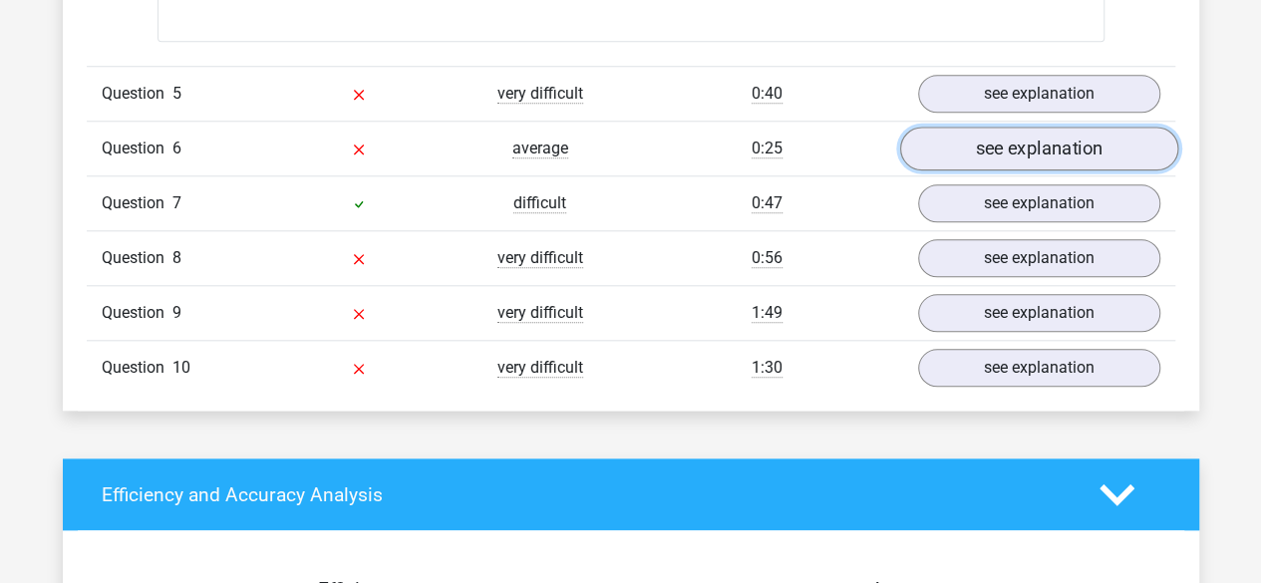
click at [1092, 146] on link "see explanation" at bounding box center [1038, 149] width 278 height 44
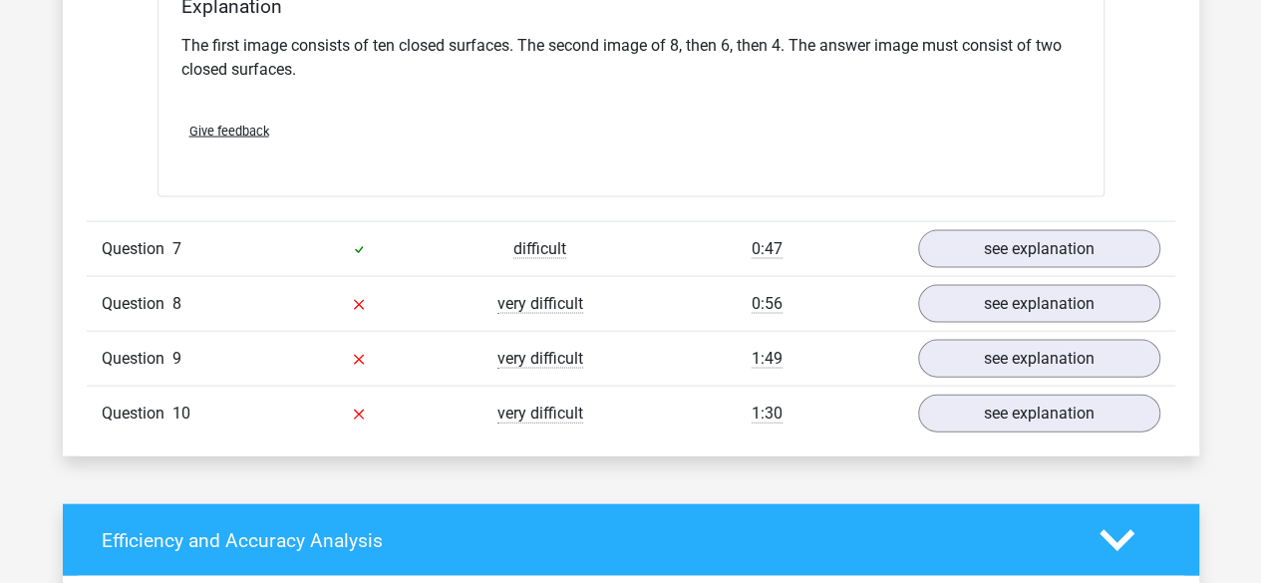
scroll to position [5782, 0]
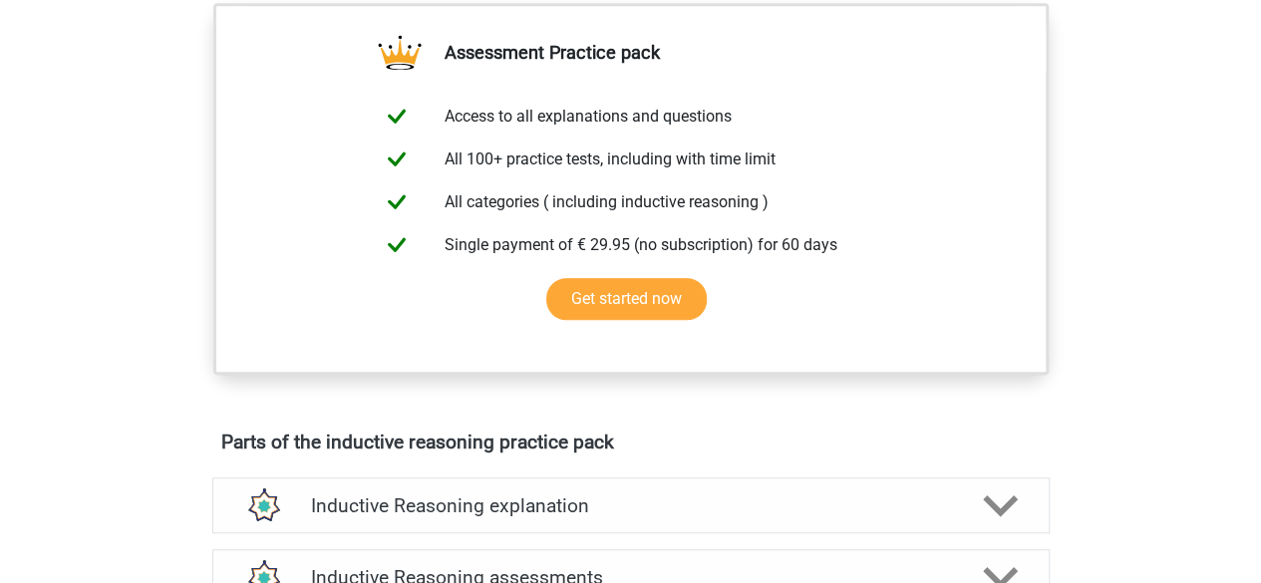
scroll to position [897, 0]
